Goal: Check status: Check status

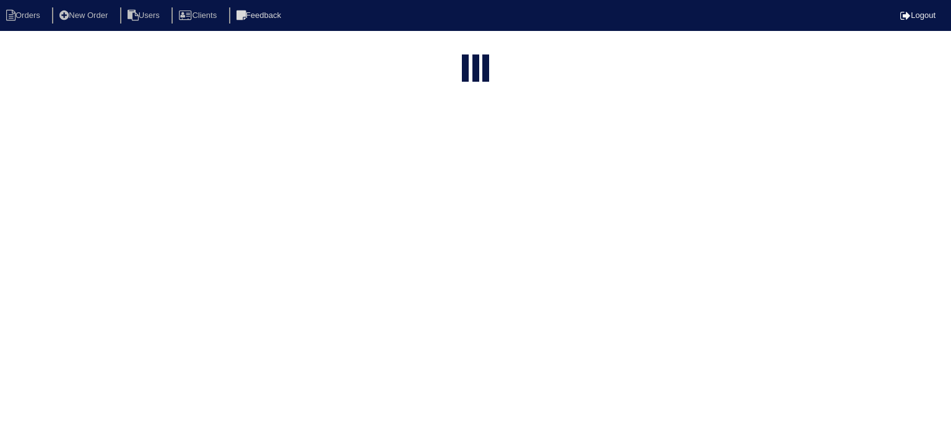
select select "15"
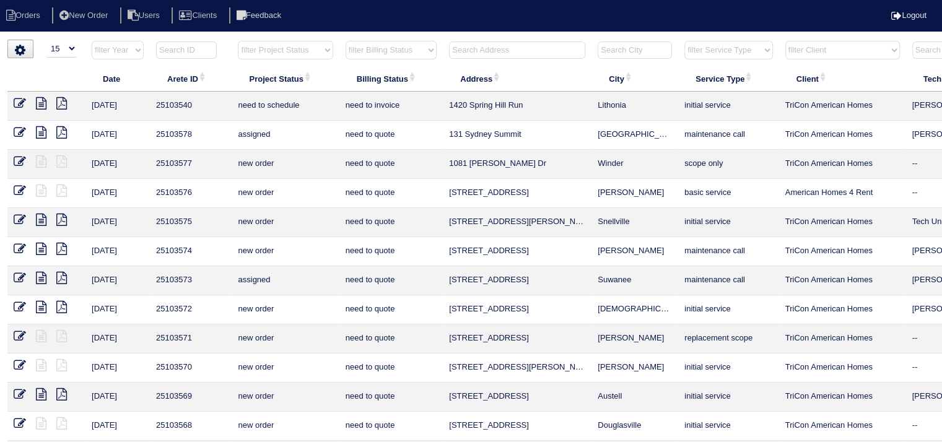
click at [464, 50] on input "text" at bounding box center [517, 49] width 136 height 17
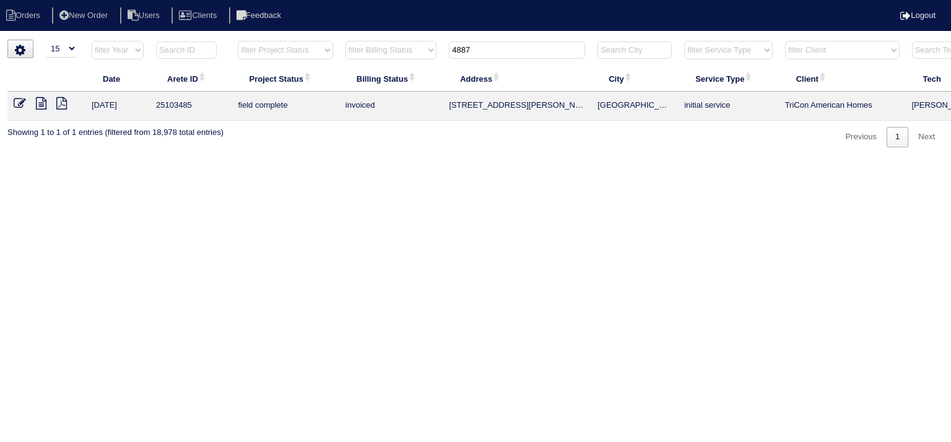
type input "4887"
click at [40, 108] on icon at bounding box center [41, 103] width 11 height 12
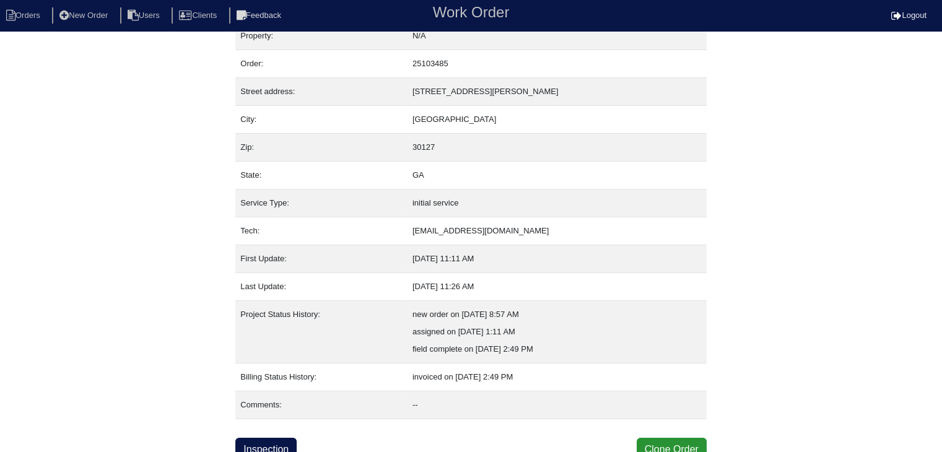
scroll to position [25, 0]
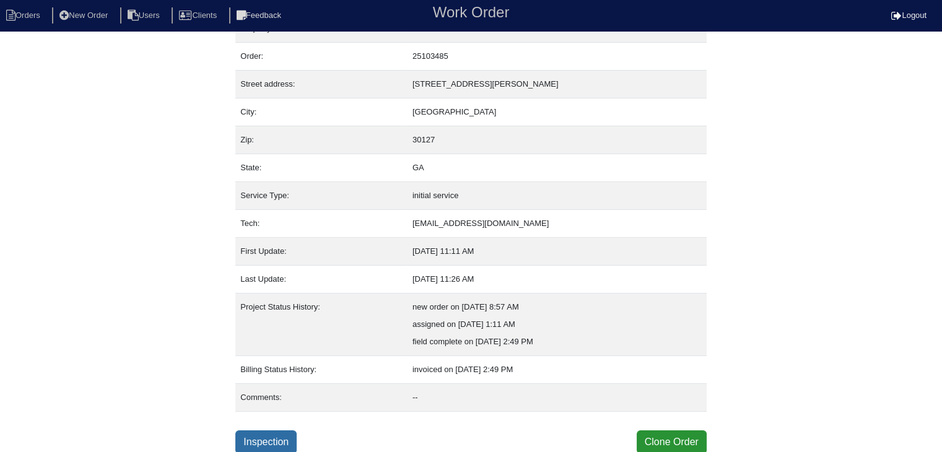
click at [283, 437] on link "Inspection" at bounding box center [265, 442] width 61 height 24
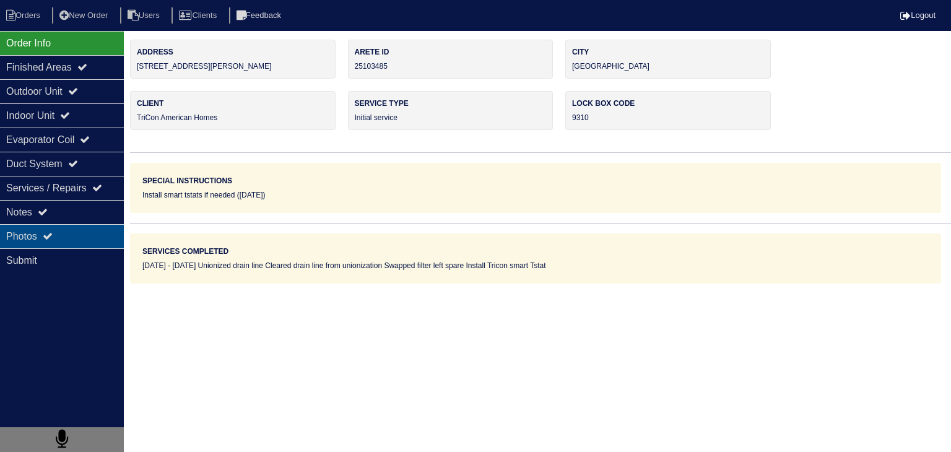
click at [89, 231] on div "Photos" at bounding box center [62, 236] width 124 height 24
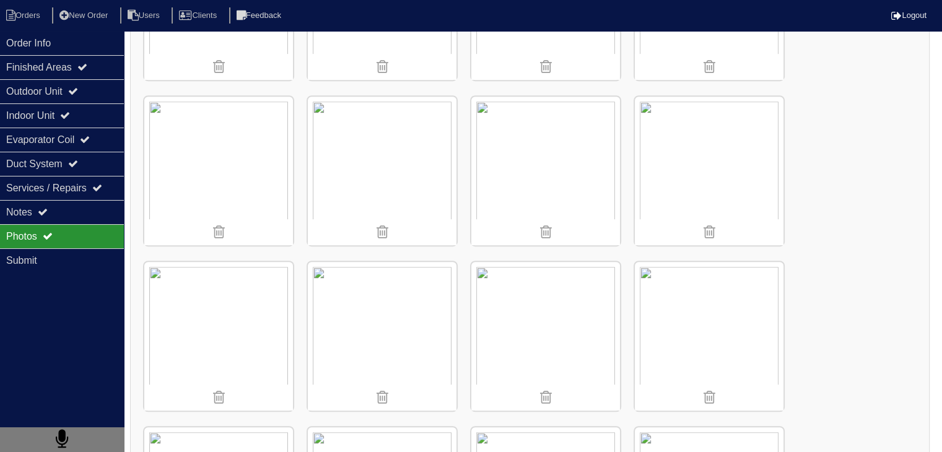
scroll to position [627, 0]
click at [27, 113] on div "Indoor Unit" at bounding box center [62, 115] width 124 height 24
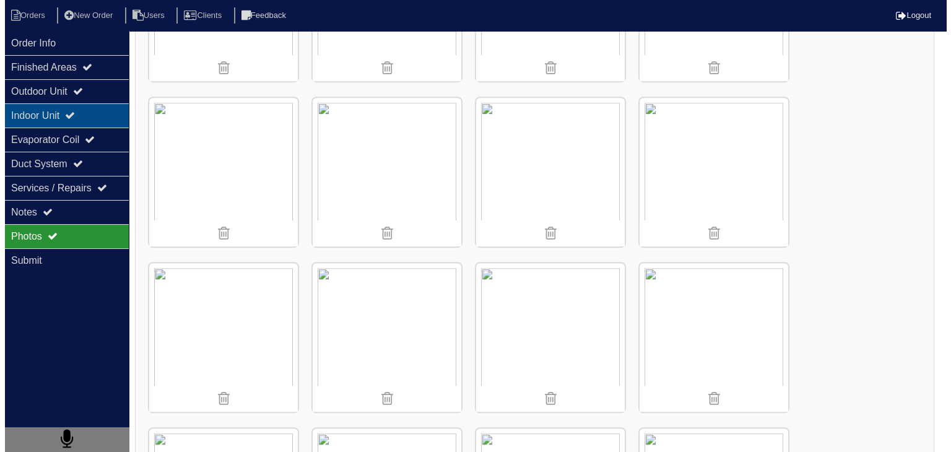
scroll to position [0, 0]
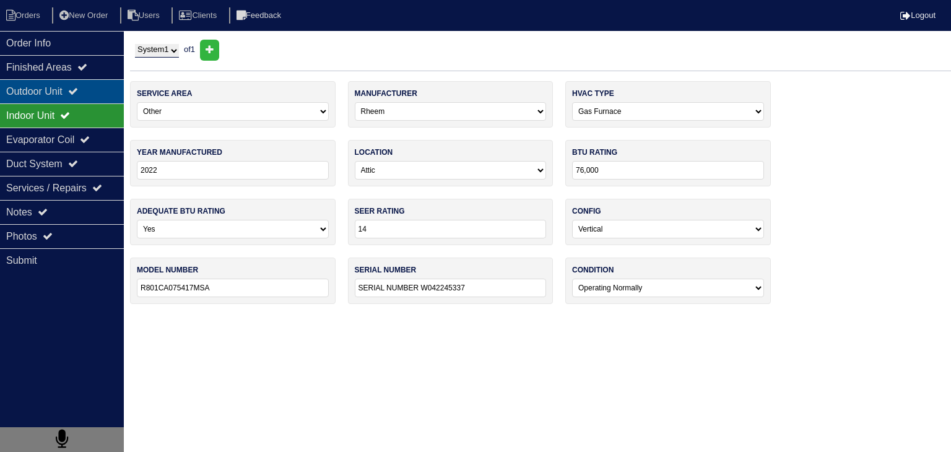
click at [44, 94] on div "Outdoor Unit" at bounding box center [62, 91] width 124 height 24
